Goal: Transaction & Acquisition: Purchase product/service

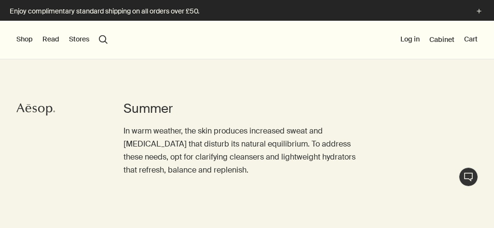
click at [104, 40] on button "search Search" at bounding box center [103, 39] width 9 height 9
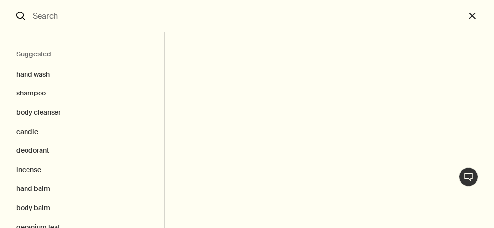
click at [35, 14] on input "Search" at bounding box center [247, 16] width 436 height 32
click at [60, 17] on input "Search" at bounding box center [247, 16] width 436 height 32
click at [35, 14] on input "Search" at bounding box center [247, 16] width 436 height 32
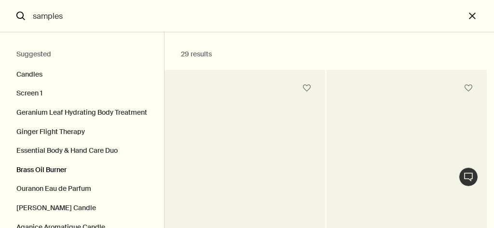
click at [56, 168] on button "Brass Oil Burner" at bounding box center [82, 170] width 164 height 19
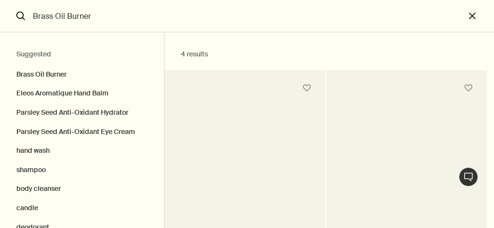
click at [54, 16] on input "Brass Oil Burner" at bounding box center [247, 16] width 436 height 32
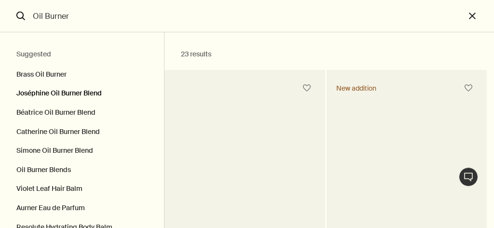
click at [74, 94] on button "Joséphine Oil Burner Blend" at bounding box center [82, 93] width 164 height 19
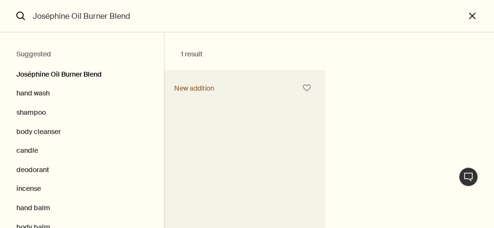
click at [79, 74] on button "Joséphine Oil Burner Blend" at bounding box center [82, 72] width 164 height 24
click at [45, 55] on h2 "Suggested" at bounding box center [81, 55] width 131 height 12
click at [131, 14] on input "Joséphine Oil Burner Blend" at bounding box center [247, 16] width 436 height 32
type input "J"
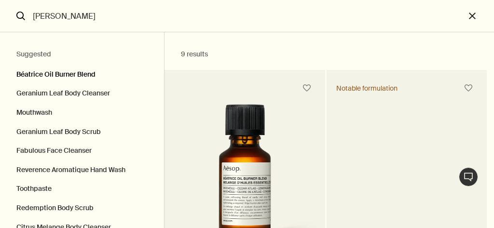
click at [64, 75] on button "Béatrice Oil Burner Blend" at bounding box center [82, 72] width 164 height 24
type input "Béatrice Oil Burner Blend"
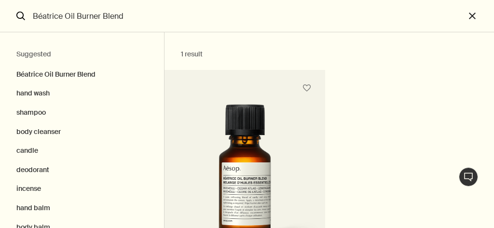
click at [354, 123] on div "Béatrice Oil Burner Blend Woody, citrus, smoky 25 mL £30.00 / £120.00 per 100 m…" at bounding box center [325, 230] width 322 height 320
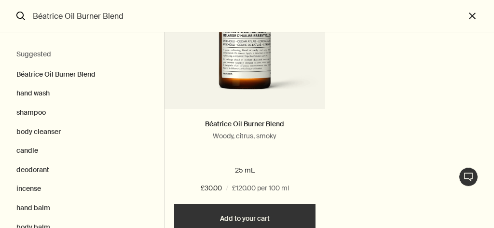
scroll to position [152, 0]
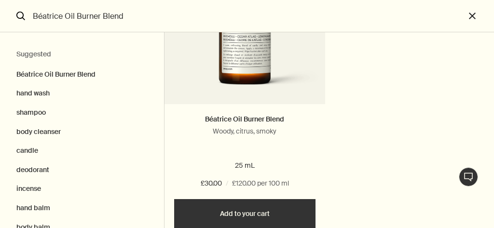
click at [254, 217] on button "Add Add to your cart" at bounding box center [244, 213] width 141 height 29
type output "1 resultBéatrice Oil Burner BlendWoody, citrus, smoky25 mL£30.00/£120.00 per 10…"
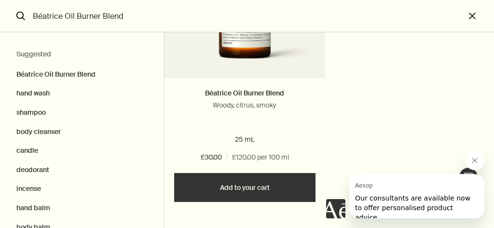
scroll to position [180, 0]
click at [265, 191] on button "Added Added to your cart Add Add to your cart" at bounding box center [244, 187] width 141 height 29
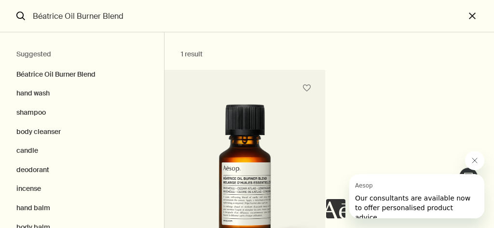
scroll to position [0, 0]
click at [285, 11] on input "Béatrice Oil Burner Blend" at bounding box center [247, 16] width 436 height 32
click at [472, 11] on button "close" at bounding box center [479, 16] width 29 height 32
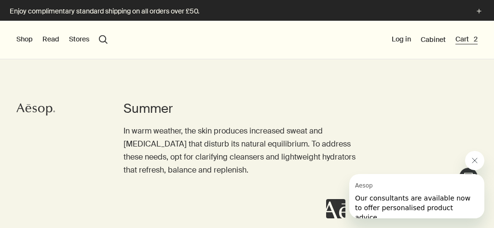
click at [468, 38] on button "Cart 2" at bounding box center [466, 40] width 22 height 10
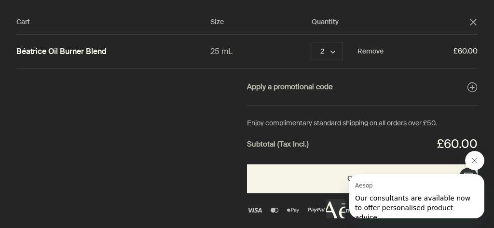
click at [164, 65] on div "Béatrice Oil Burner Blend 25 mL 2 chevron Remove £60.00" at bounding box center [246, 52] width 461 height 34
click at [65, 203] on div "Cart Size Quantity close Béatrice Oil Burner Blend 25 mL 2 chevron Remove £60.0…" at bounding box center [255, 114] width 510 height 228
click at [74, 49] on link "Béatrice Oil Burner Blend" at bounding box center [61, 52] width 90 height 10
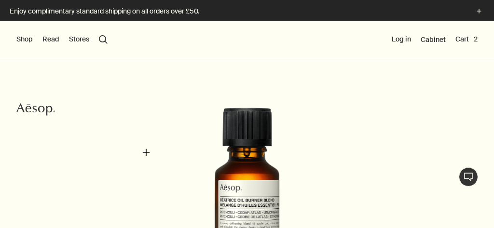
click at [146, 153] on div "Béatrice Oil Burner Blend" at bounding box center [249, 211] width 461 height 207
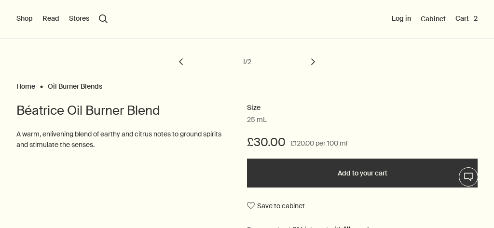
scroll to position [243, 0]
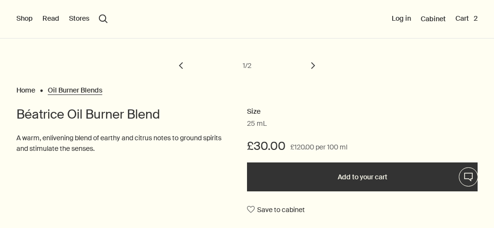
click at [84, 90] on Blends "Oil Burner Blends" at bounding box center [75, 88] width 54 height 4
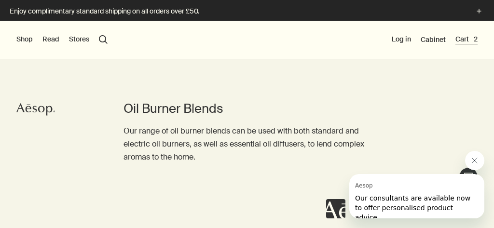
click at [466, 40] on button "Cart 2" at bounding box center [466, 40] width 22 height 10
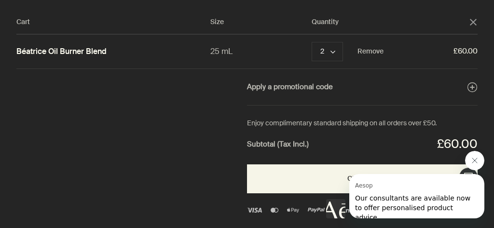
click at [59, 53] on link "Béatrice Oil Burner Blend" at bounding box center [61, 52] width 90 height 10
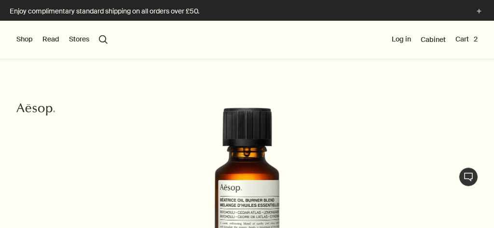
click at [109, 38] on div "Shop New & Notable Skin Care Hand & Body Home Hair Fragrance Kits & Travel Gift…" at bounding box center [247, 40] width 494 height 39
click at [24, 39] on button "Shop" at bounding box center [24, 40] width 16 height 10
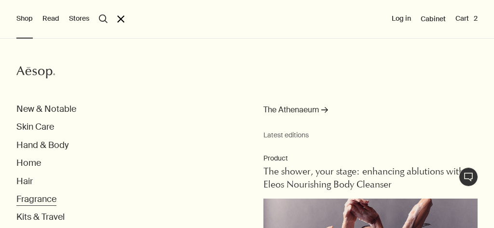
click at [45, 201] on button "Fragrance" at bounding box center [36, 199] width 40 height 11
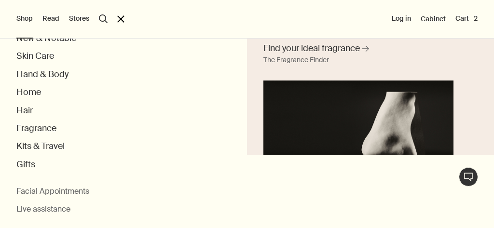
scroll to position [69, 0]
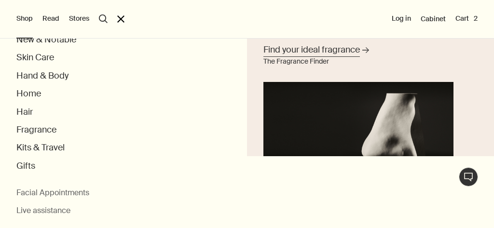
click at [351, 136] on link "Find your ideal fragrance rightArrow The Fragrance Finder" at bounding box center [358, 115] width 195 height 148
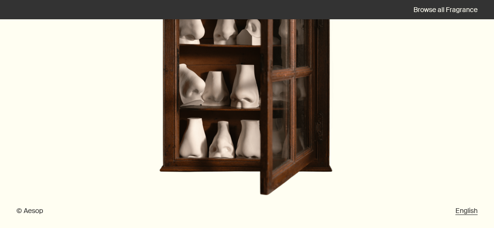
scroll to position [261, 0]
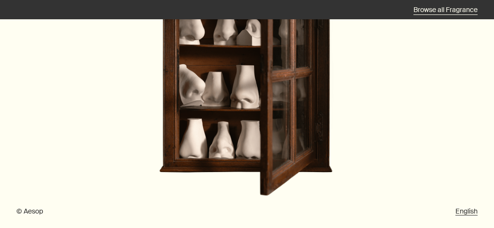
click at [447, 12] on link "Browse all Fragrance" at bounding box center [445, 9] width 64 height 9
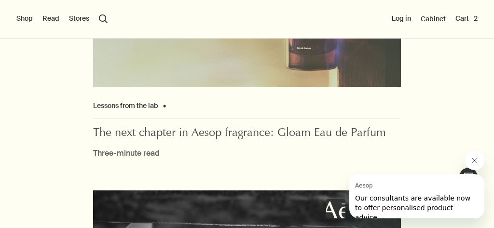
scroll to position [5676, 0]
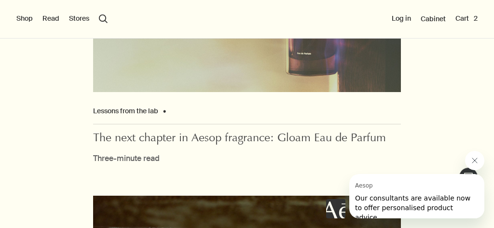
click at [103, 20] on button "search Search" at bounding box center [103, 18] width 9 height 9
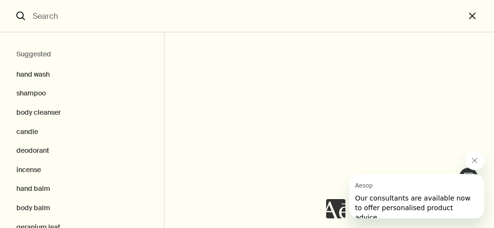
click at [66, 16] on input "Search" at bounding box center [247, 16] width 436 height 32
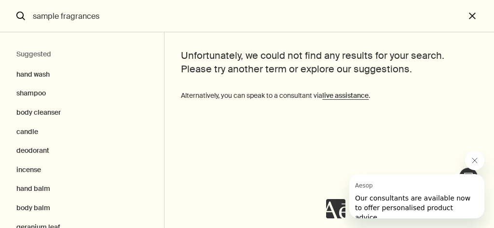
type input "sample fragrances"
click at [22, 16] on icon "search" at bounding box center [20, 16] width 9 height 9
type output "Unfortunately, we could not find any results for your search. Please try anothe…"
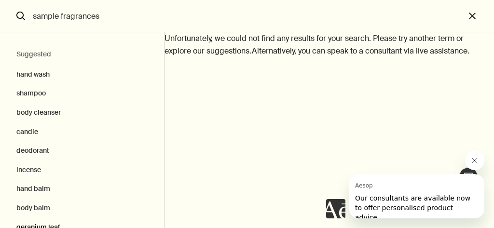
click at [72, 218] on button "geranium leaf" at bounding box center [82, 227] width 164 height 19
type input "geranium leaf"
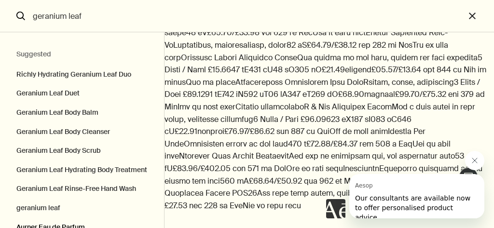
type output "29 resultsRichly Hydrating Geranium Leaf DuoA refreshing green blend to hydrate…"
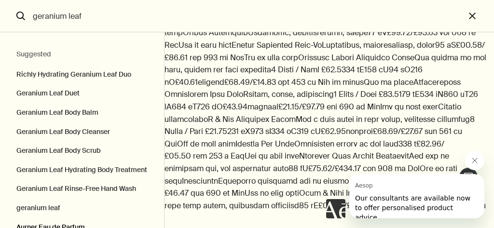
scroll to position [3844, 0]
click at [91, 209] on button "geranium leaf" at bounding box center [82, 208] width 164 height 19
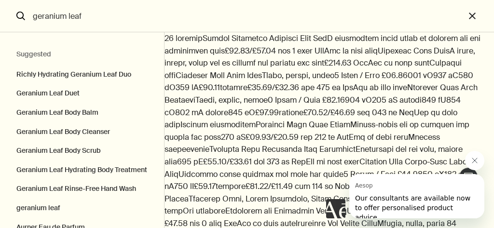
scroll to position [0, 0]
click at [473, 14] on button "close" at bounding box center [479, 16] width 29 height 32
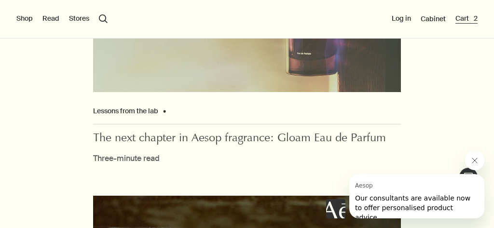
click at [463, 20] on button "Cart 2" at bounding box center [466, 19] width 22 height 10
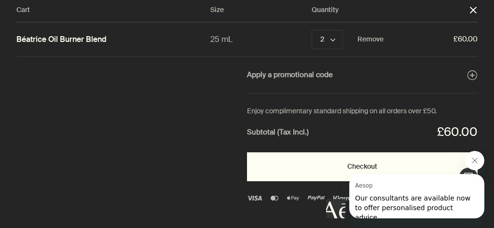
scroll to position [11, 0]
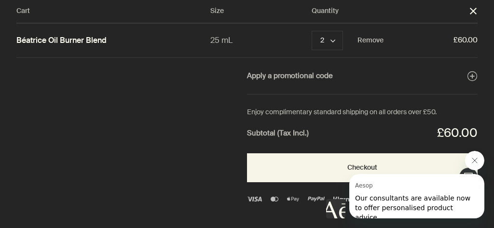
click at [351, 168] on div at bounding box center [405, 185] width 158 height 68
click at [328, 167] on div at bounding box center [405, 185] width 158 height 68
click at [475, 160] on icon "Close message from Aesop" at bounding box center [475, 161] width 8 height 8
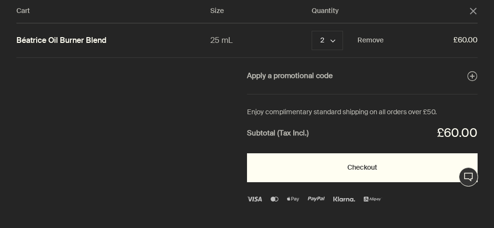
click at [366, 166] on button "Checkout" at bounding box center [362, 167] width 230 height 29
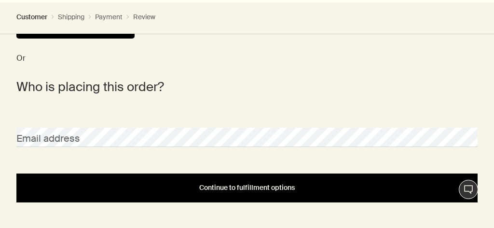
scroll to position [334, 0]
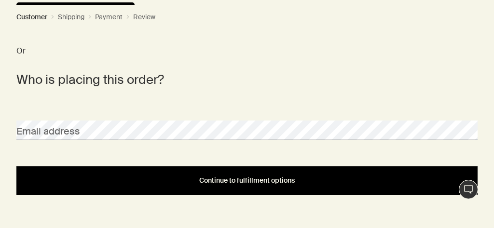
click at [250, 180] on span "Continue to fulfillment options" at bounding box center [246, 180] width 95 height 7
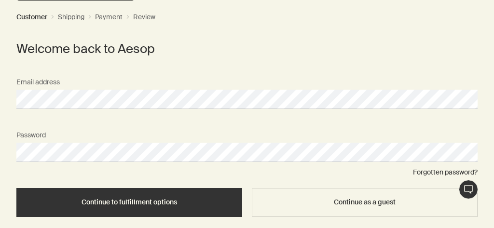
scroll to position [364, 0]
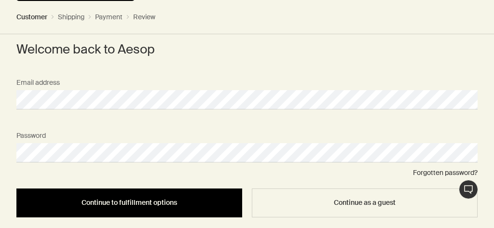
click at [159, 200] on span "Continue to fulfillment options" at bounding box center [128, 202] width 95 height 7
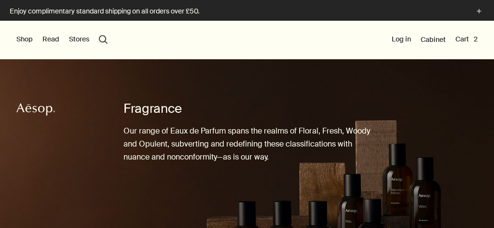
scroll to position [0, 2]
click at [465, 41] on button "Cart 2" at bounding box center [466, 40] width 22 height 10
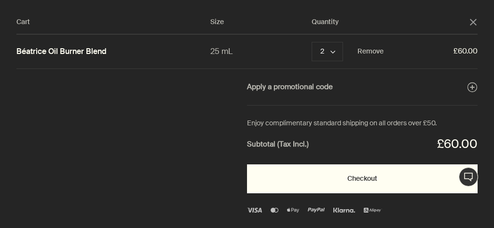
click at [364, 177] on button "Checkout" at bounding box center [362, 178] width 230 height 29
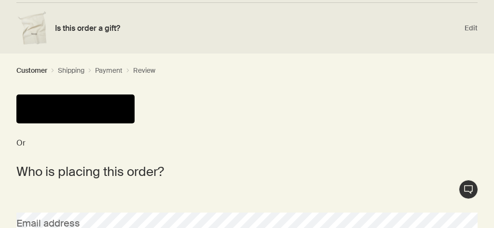
scroll to position [256, 0]
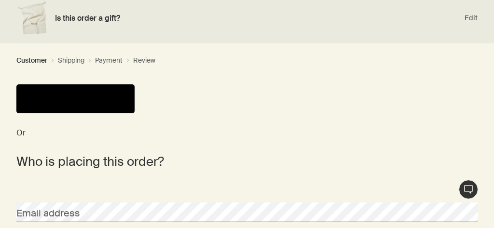
click at [70, 102] on button "Pay" at bounding box center [75, 98] width 118 height 29
click at [93, 100] on button "Pay" at bounding box center [75, 98] width 118 height 29
click at [211, 84] on div "Or" at bounding box center [246, 118] width 461 height 68
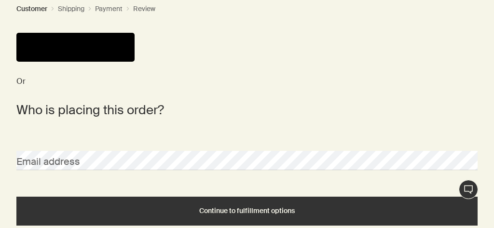
scroll to position [267, 0]
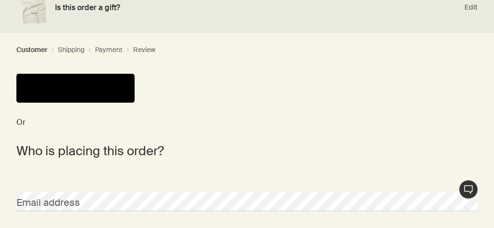
click at [99, 91] on button "Pay" at bounding box center [75, 88] width 118 height 29
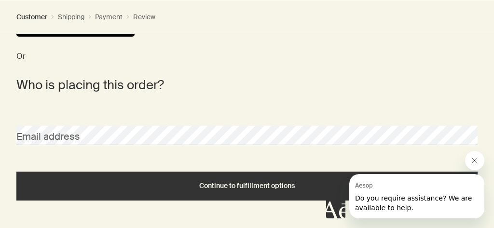
scroll to position [332, 0]
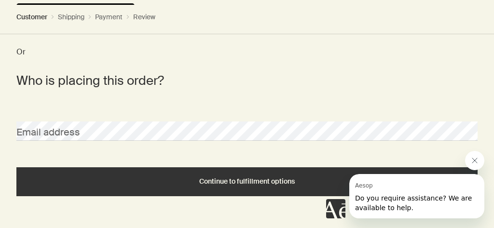
click at [315, 4] on div "Customer chevron Shipping chevron Payment chevron Review" at bounding box center [247, 17] width 494 height 34
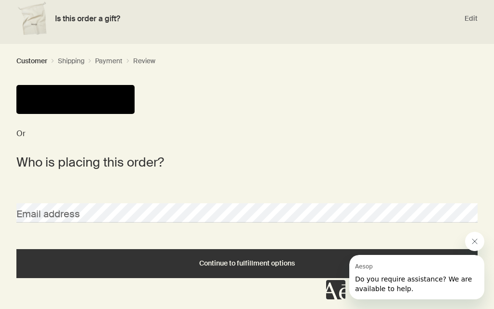
scroll to position [260, 0]
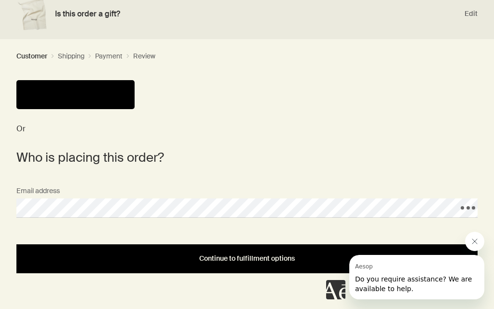
click at [254, 228] on span "Continue to fulfillment options" at bounding box center [246, 258] width 95 height 7
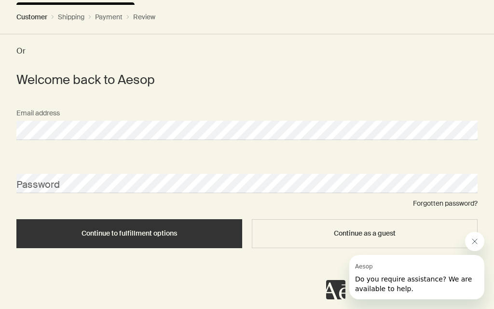
scroll to position [332, 0]
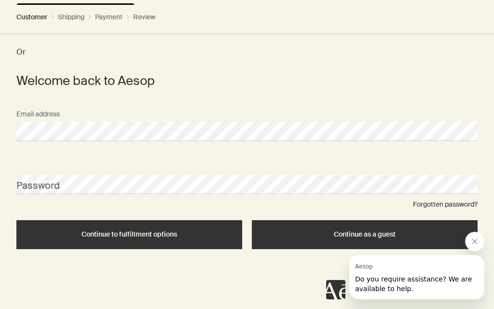
click at [385, 228] on span "Continue as a guest" at bounding box center [365, 233] width 62 height 7
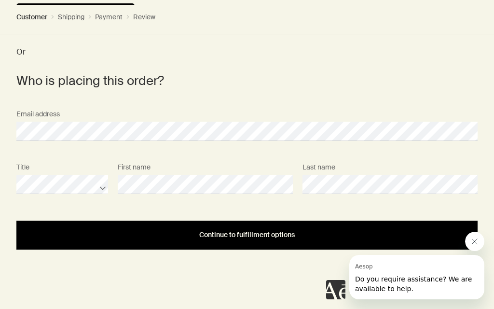
click at [262, 228] on span "Continue to fulfillment options" at bounding box center [246, 234] width 95 height 7
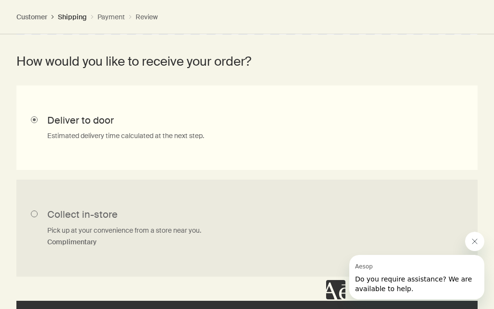
click at [93, 120] on input "Deliver to door Estimated delivery time calculated at the next step." at bounding box center [246, 127] width 461 height 84
click at [86, 133] on input "Deliver to door Estimated delivery time calculated at the next step." at bounding box center [246, 127] width 461 height 84
click at [472, 228] on icon "Close message from Aesop" at bounding box center [475, 241] width 8 height 8
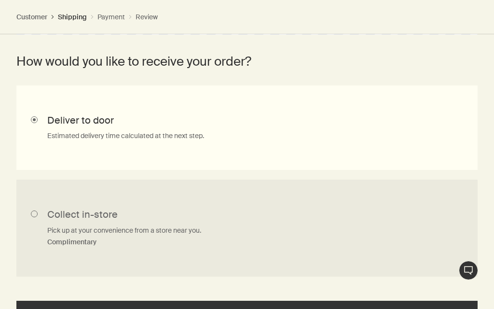
scroll to position [352, 0]
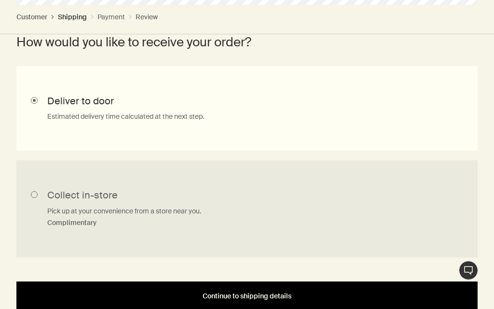
click at [247, 228] on span "Continue to shipping details" at bounding box center [247, 295] width 89 height 7
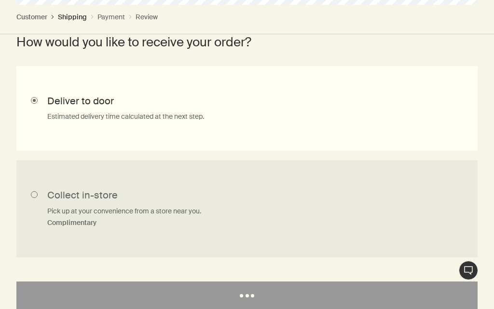
select select "GB"
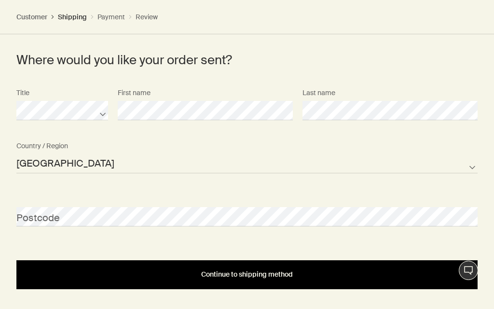
scroll to position [380, 0]
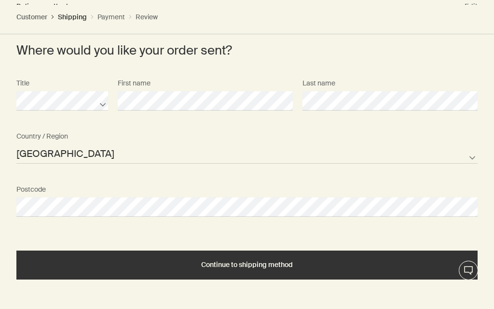
select select "GB"
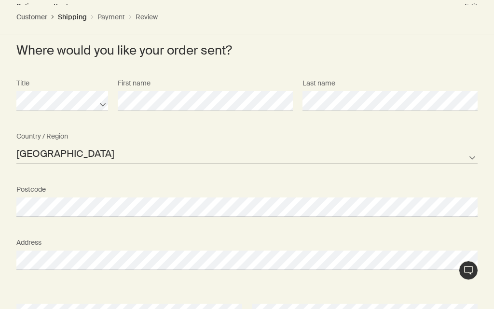
click at [224, 228] on div "Apartment/Unit #" at bounding box center [129, 304] width 235 height 36
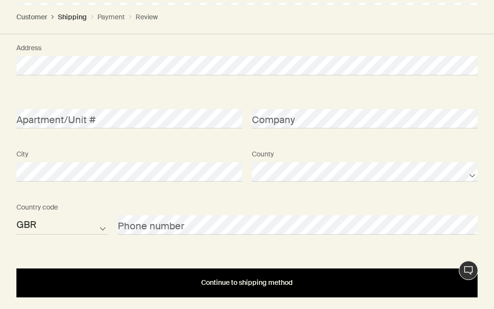
scroll to position [573, 0]
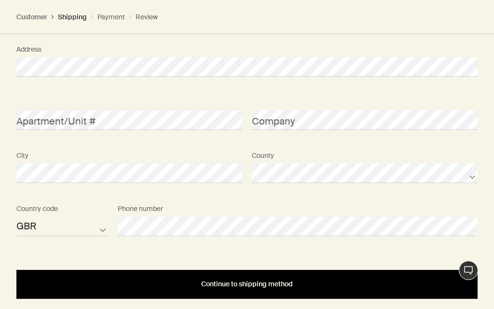
click at [270, 228] on span "Continue to shipping method" at bounding box center [247, 283] width 92 height 7
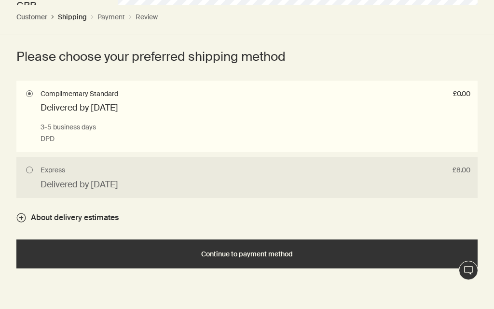
scroll to position [794, 0]
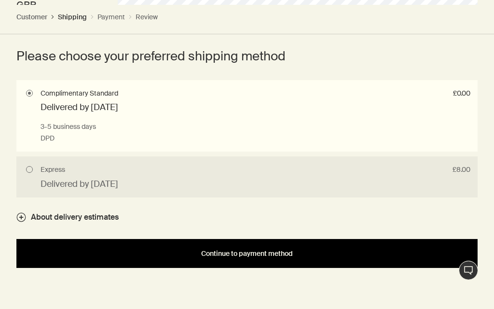
click at [258, 228] on span "Continue to payment method" at bounding box center [247, 253] width 92 height 7
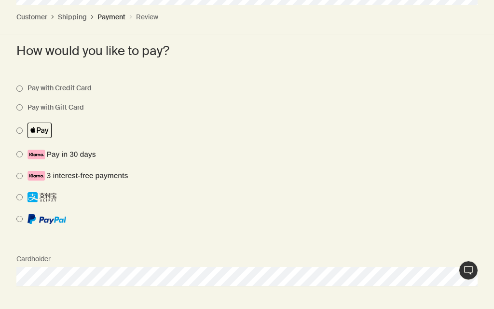
scroll to position [454, 0]
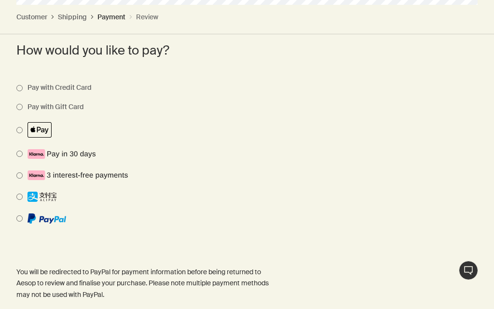
click at [157, 177] on li at bounding box center [239, 180] width 447 height 21
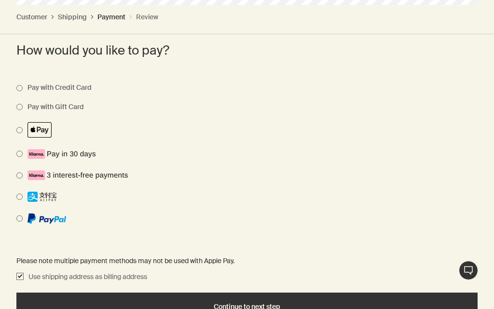
click at [84, 97] on li "Pay with Credit Card" at bounding box center [239, 93] width 447 height 19
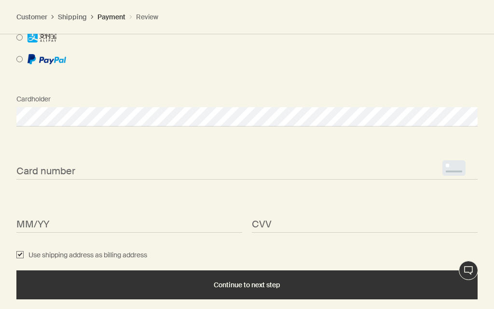
scroll to position [613, 0]
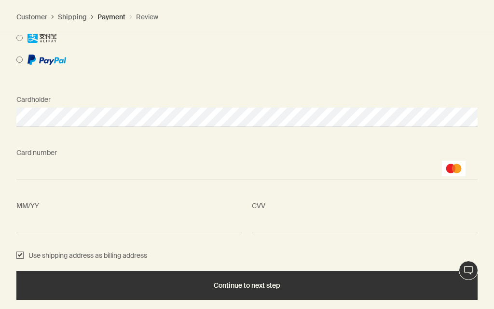
click at [223, 228] on div "Use shipping address as billing address" at bounding box center [247, 256] width 471 height 12
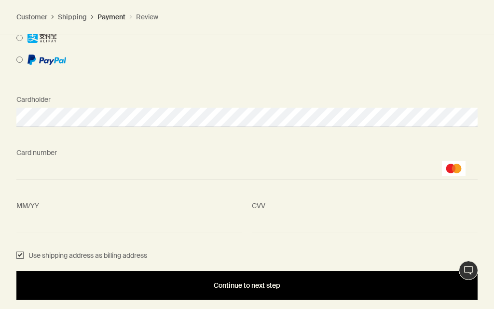
click at [249, 228] on span "Continue to next step" at bounding box center [247, 285] width 67 height 7
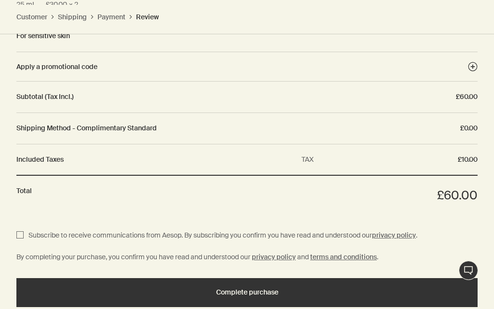
scroll to position [671, 0]
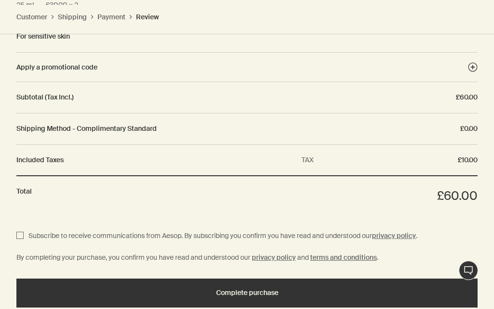
drag, startPoint x: 20, startPoint y: 229, endPoint x: 48, endPoint y: 257, distance: 40.2
click at [26, 228] on ul "Subscribe to receive communications from Aesop. By subscribing you confirm you …" at bounding box center [246, 247] width 461 height 34
click at [18, 228] on input "Subscribe to receive communications from Aesop. By subscribing you confirm you …" at bounding box center [19, 236] width 7 height 12
checkbox input "true"
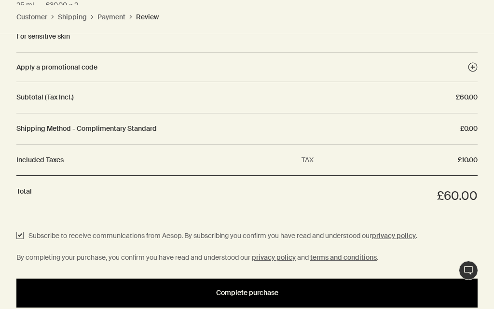
click at [257, 228] on span "Complete purchase" at bounding box center [247, 292] width 62 height 7
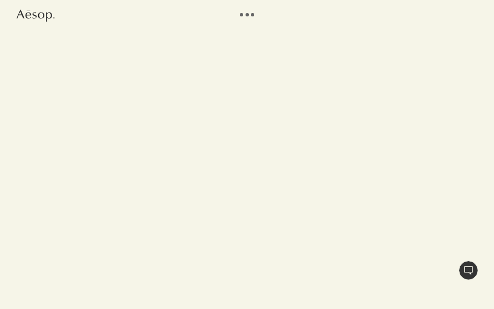
select select "GB"
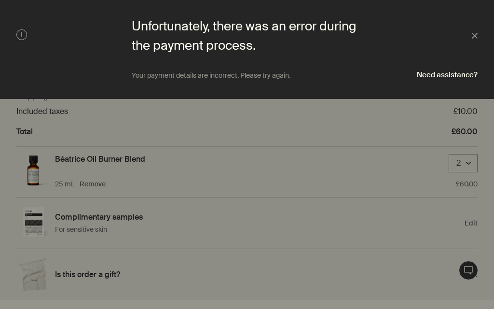
click at [200, 299] on div at bounding box center [247, 154] width 494 height 309
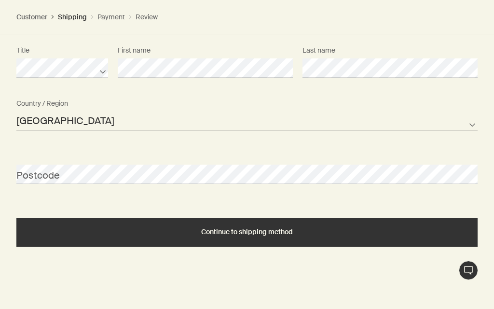
scroll to position [414, 0]
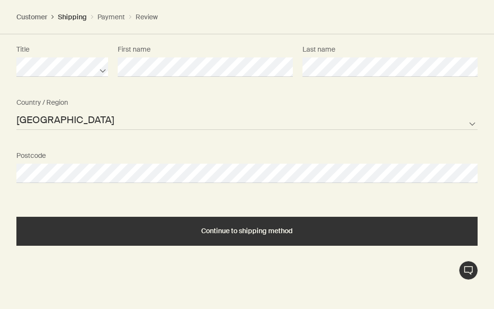
select select "GB"
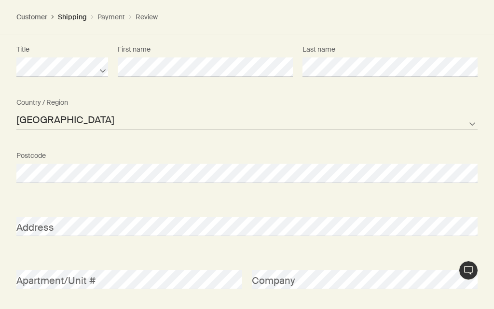
click at [341, 296] on div "Apartment/Unit # Company" at bounding box center [247, 279] width 471 height 53
click at [168, 267] on div "Apartment/Unit #" at bounding box center [129, 271] width 235 height 36
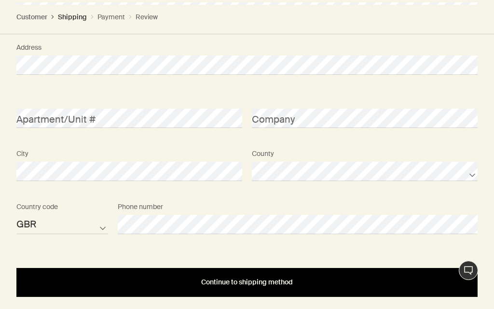
scroll to position [573, 0]
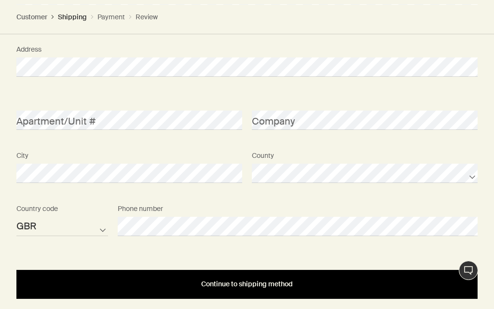
click at [237, 288] on button "Continue to shipping method" at bounding box center [246, 284] width 461 height 29
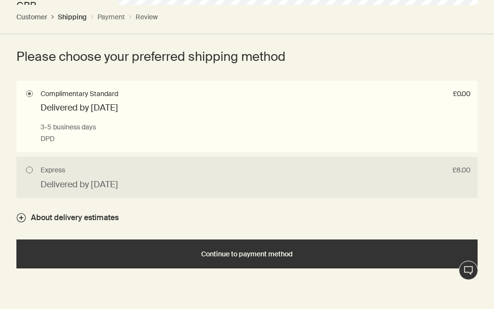
scroll to position [794, 0]
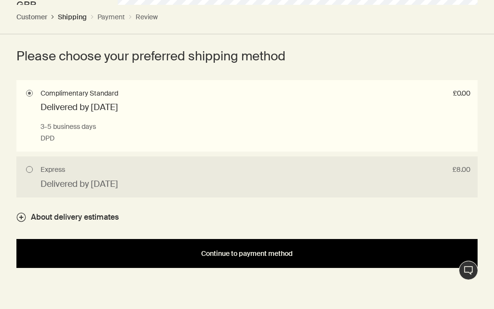
click at [255, 250] on span "Continue to payment method" at bounding box center [247, 253] width 92 height 7
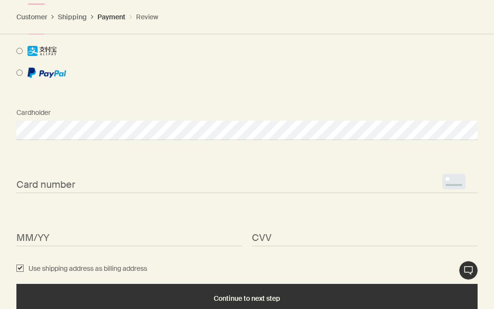
scroll to position [605, 0]
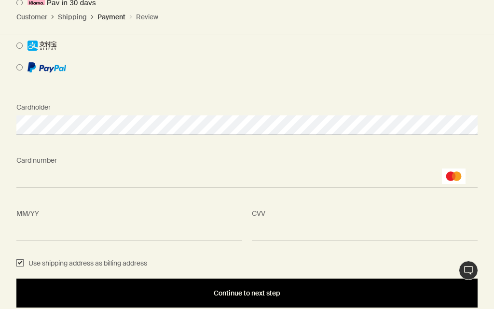
click at [251, 291] on span "Continue to next step" at bounding box center [247, 292] width 67 height 7
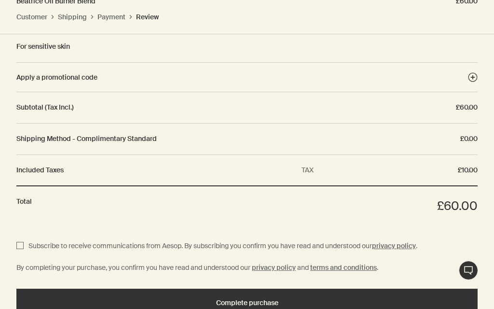
scroll to position [673, 0]
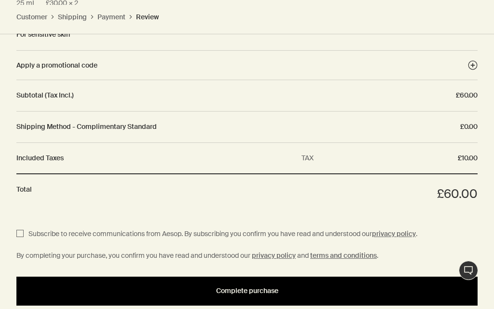
click at [253, 287] on span "Complete purchase" at bounding box center [247, 290] width 62 height 7
